Goal: Find specific page/section: Find specific page/section

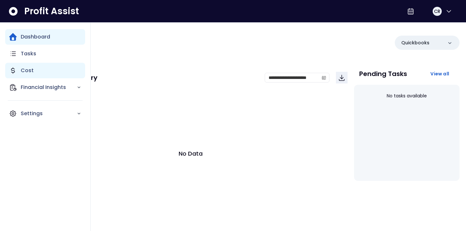
click at [32, 70] on p "Cost" at bounding box center [27, 71] width 13 height 8
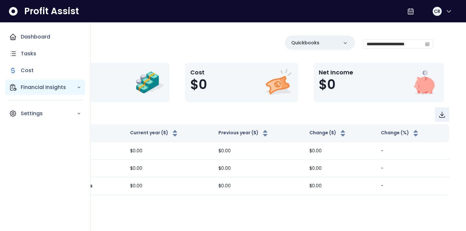
click at [29, 89] on p "Financial Insights" at bounding box center [49, 87] width 56 height 8
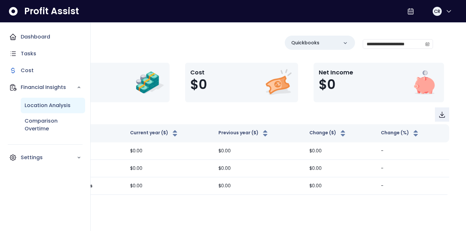
click at [46, 104] on p "Location Analysis" at bounding box center [48, 106] width 46 height 8
